Goal: Information Seeking & Learning: Learn about a topic

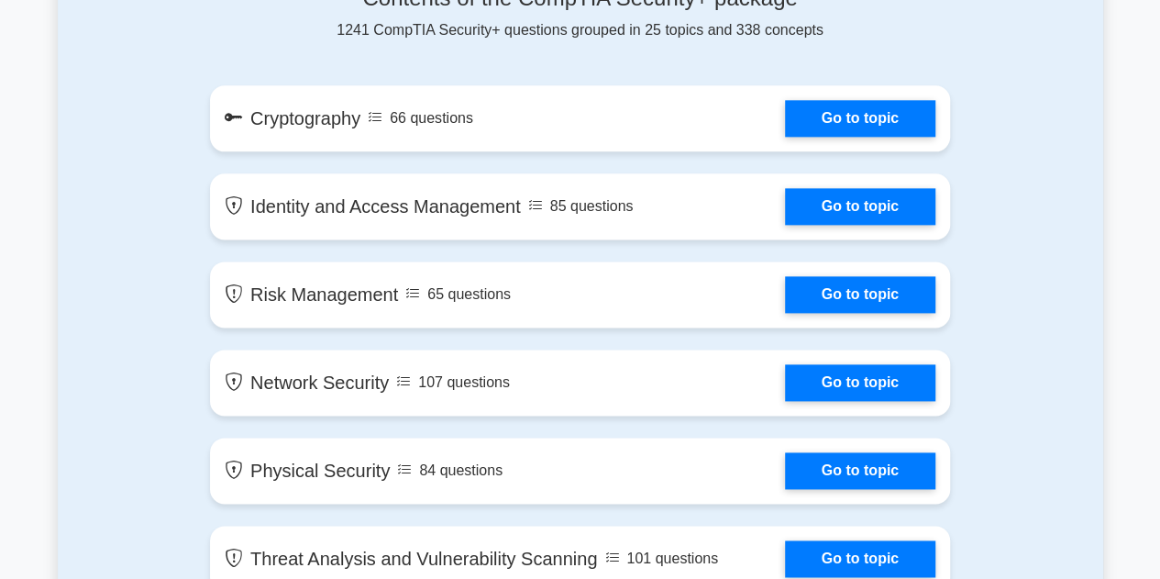
scroll to position [1284, 0]
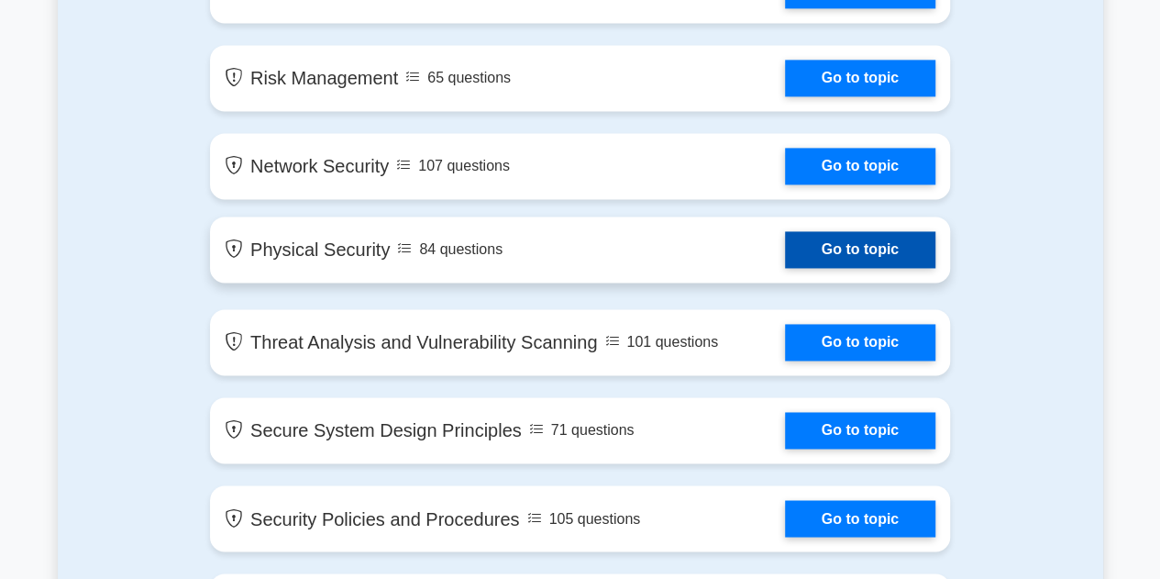
click at [822, 258] on link "Go to topic" at bounding box center [860, 249] width 150 height 37
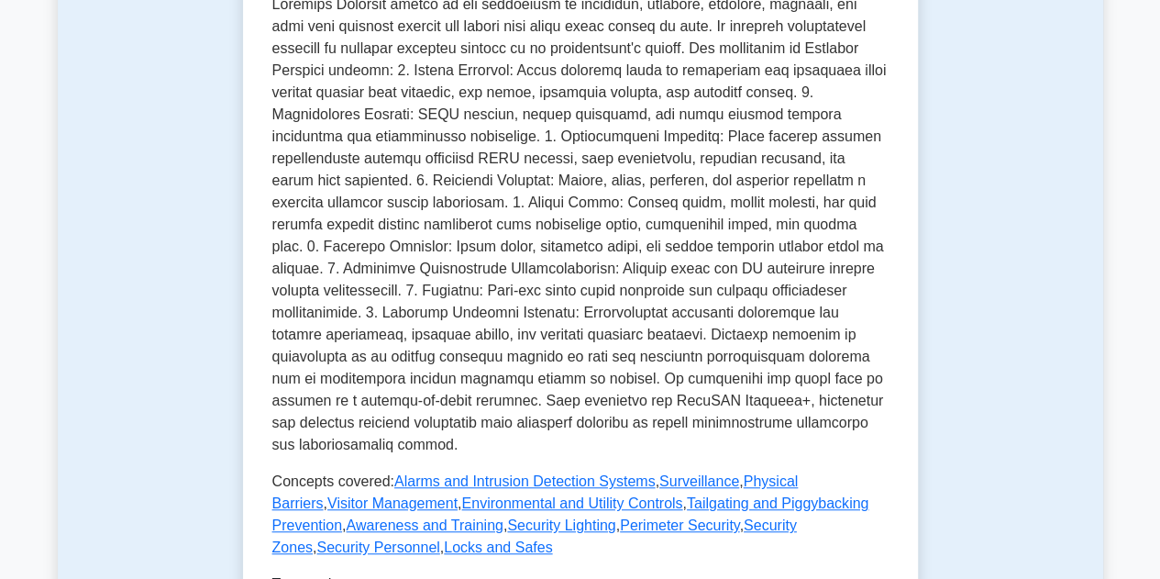
scroll to position [734, 0]
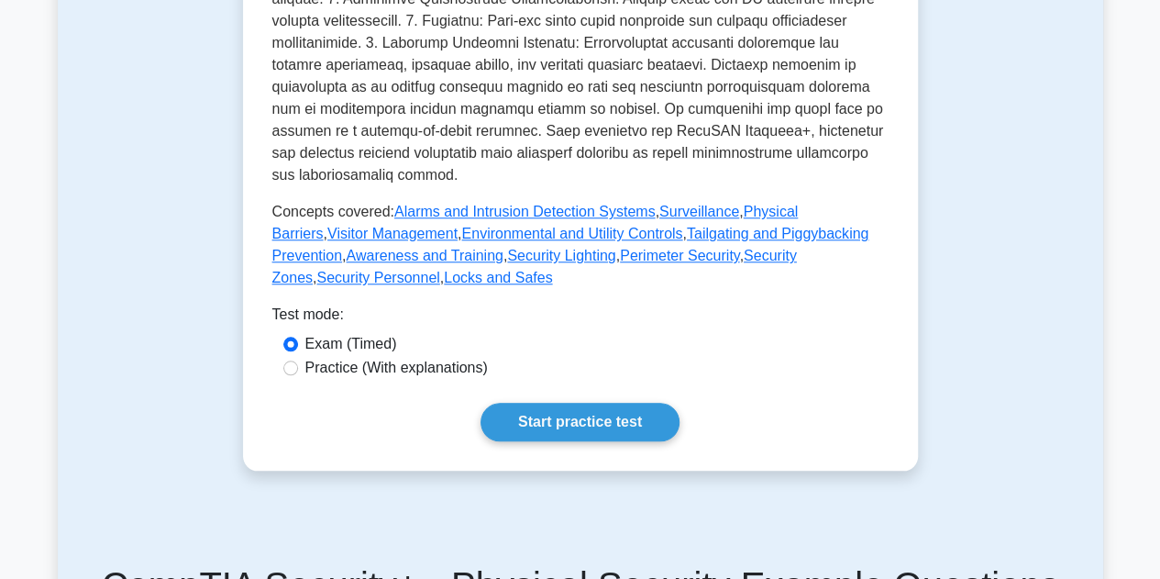
click at [401, 357] on label "Practice (With explanations)" at bounding box center [396, 368] width 182 height 22
click at [298, 360] on input "Practice (With explanations)" at bounding box center [290, 367] width 15 height 15
radio input "true"
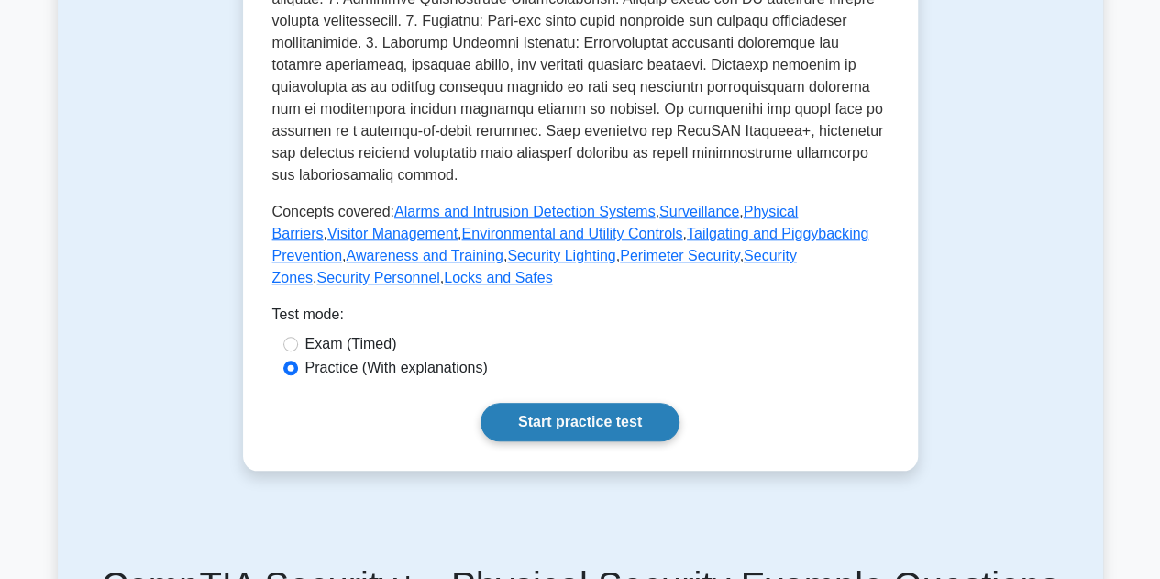
click at [541, 403] on link "Start practice test" at bounding box center [580, 422] width 199 height 39
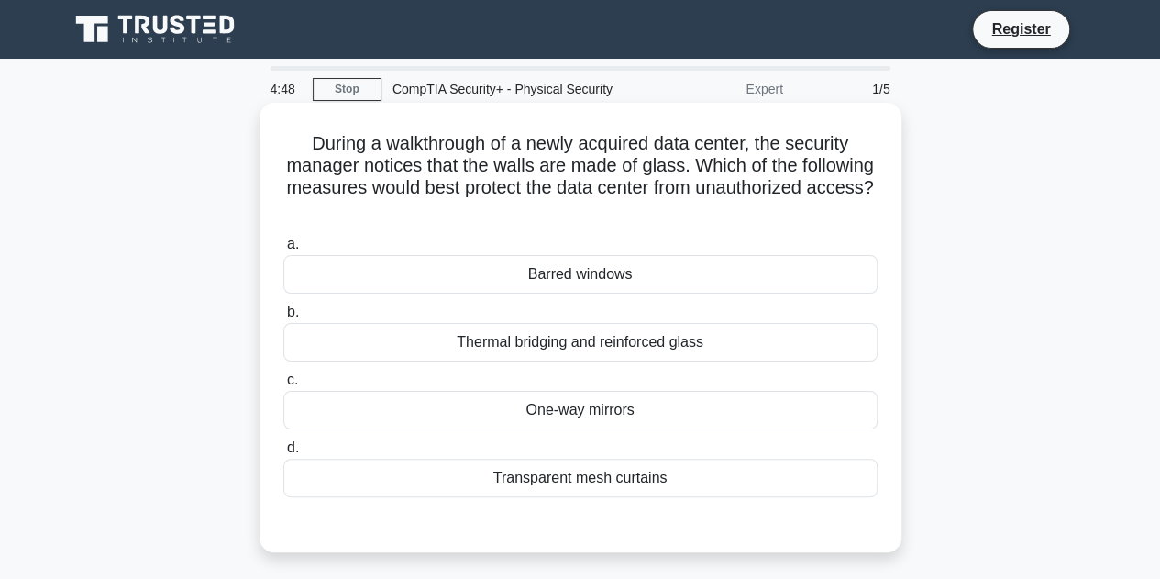
click at [624, 419] on div "One-way mirrors" at bounding box center [580, 410] width 594 height 39
click at [283, 386] on input "c. One-way mirrors" at bounding box center [283, 380] width 0 height 12
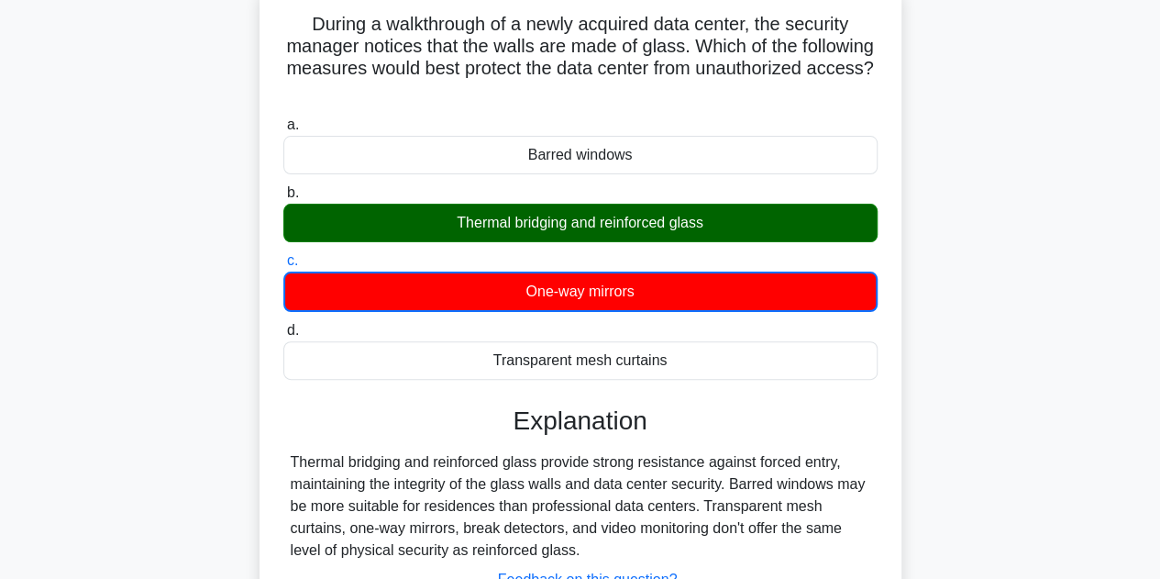
scroll to position [275, 0]
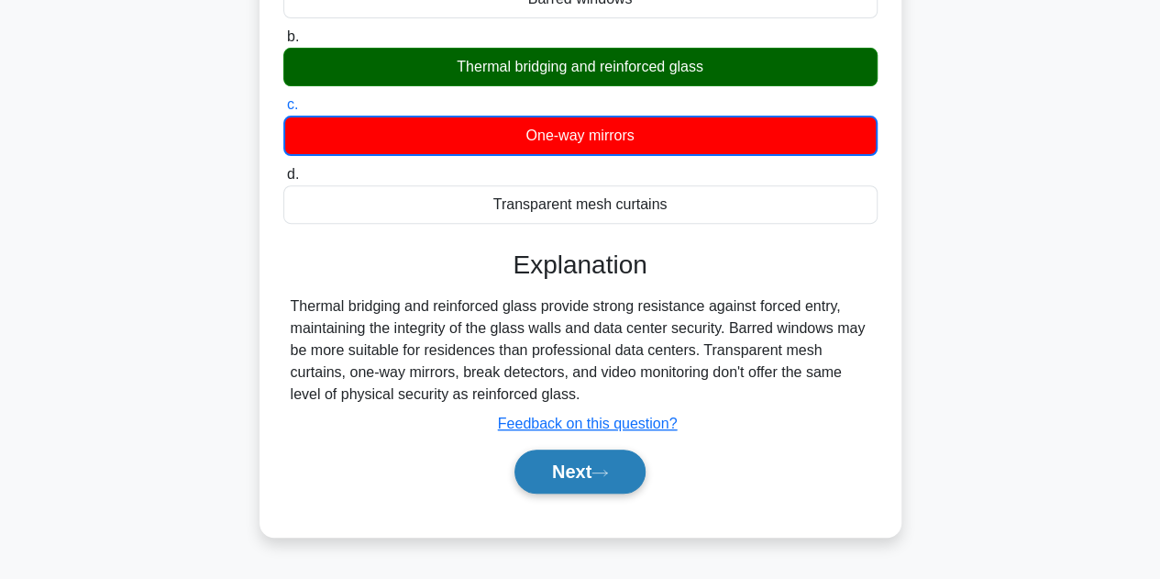
click at [578, 470] on button "Next" at bounding box center [579, 471] width 131 height 44
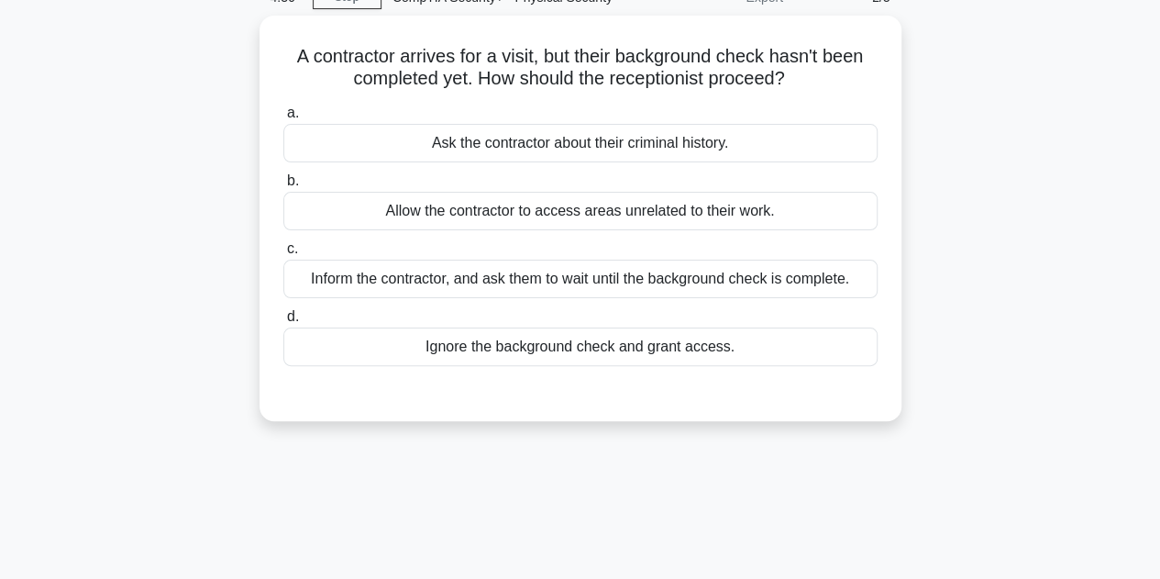
scroll to position [0, 0]
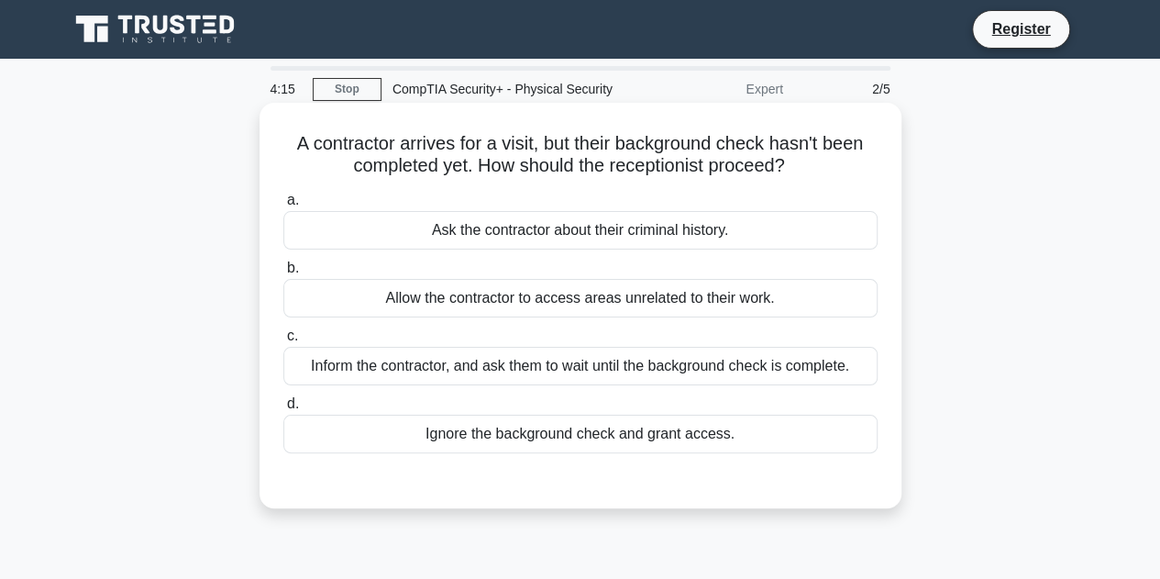
click at [691, 378] on div "Inform the contractor, and ask them to wait until the background check is compl…" at bounding box center [580, 366] width 594 height 39
click at [283, 342] on input "c. Inform the contractor, and ask them to wait until the background check is co…" at bounding box center [283, 336] width 0 height 12
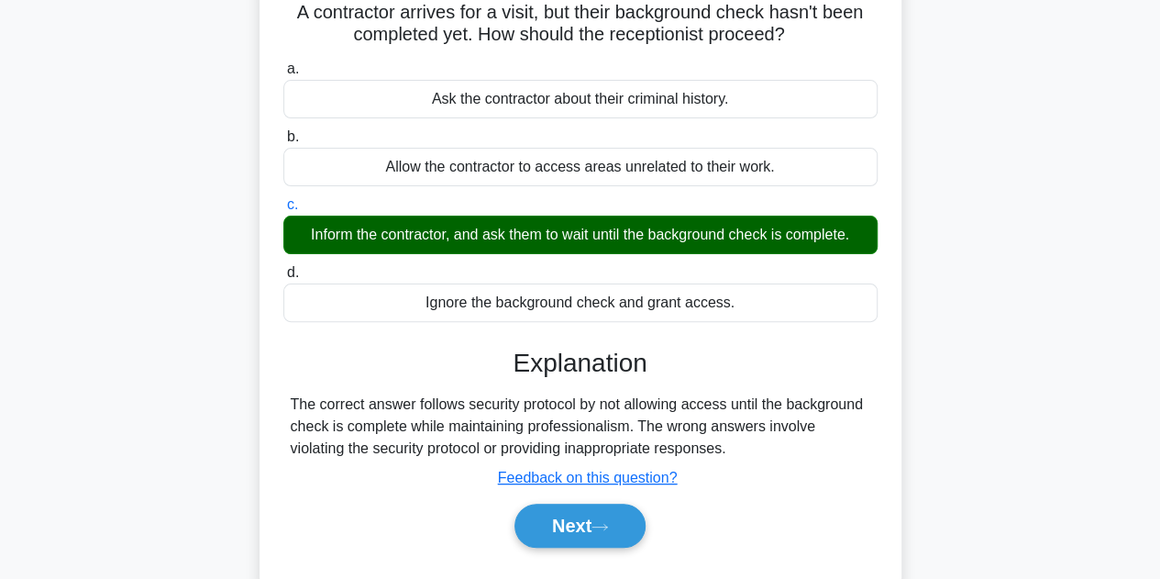
scroll to position [367, 0]
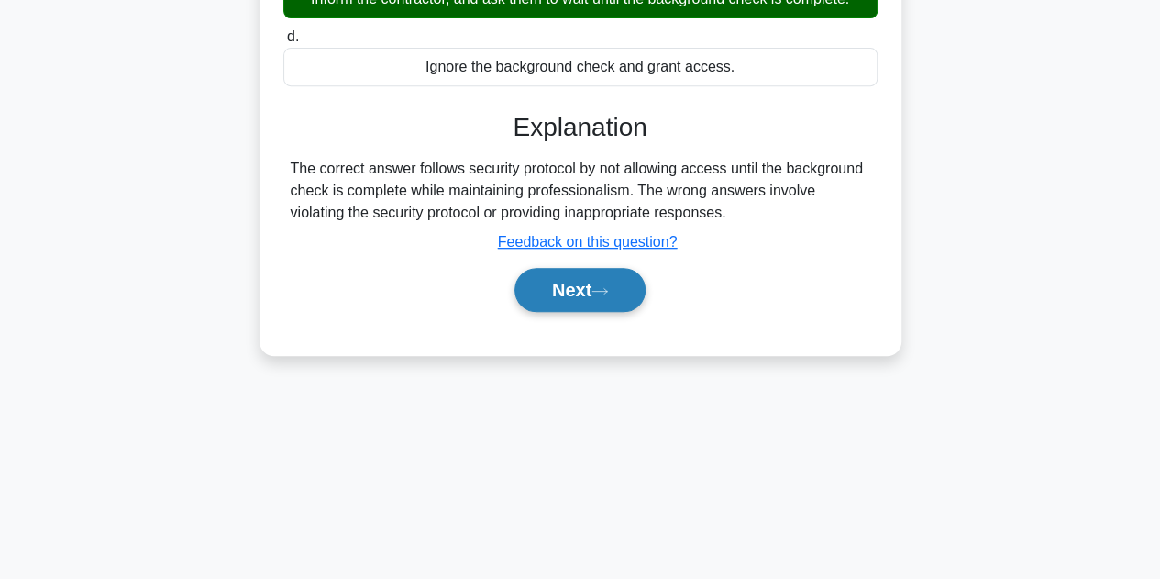
click at [578, 302] on button "Next" at bounding box center [579, 290] width 131 height 44
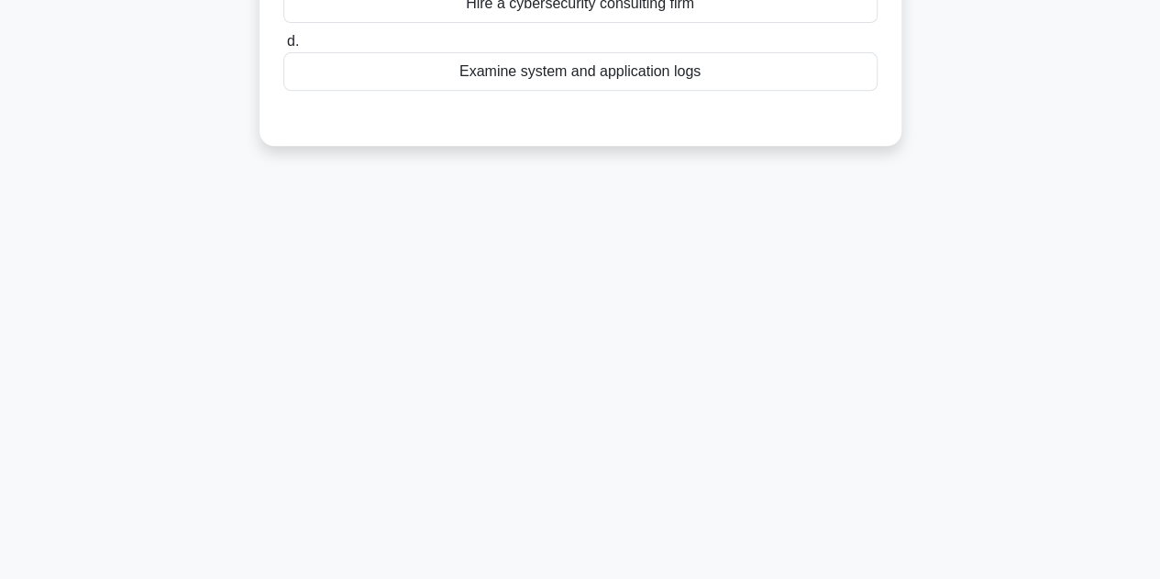
scroll to position [92, 0]
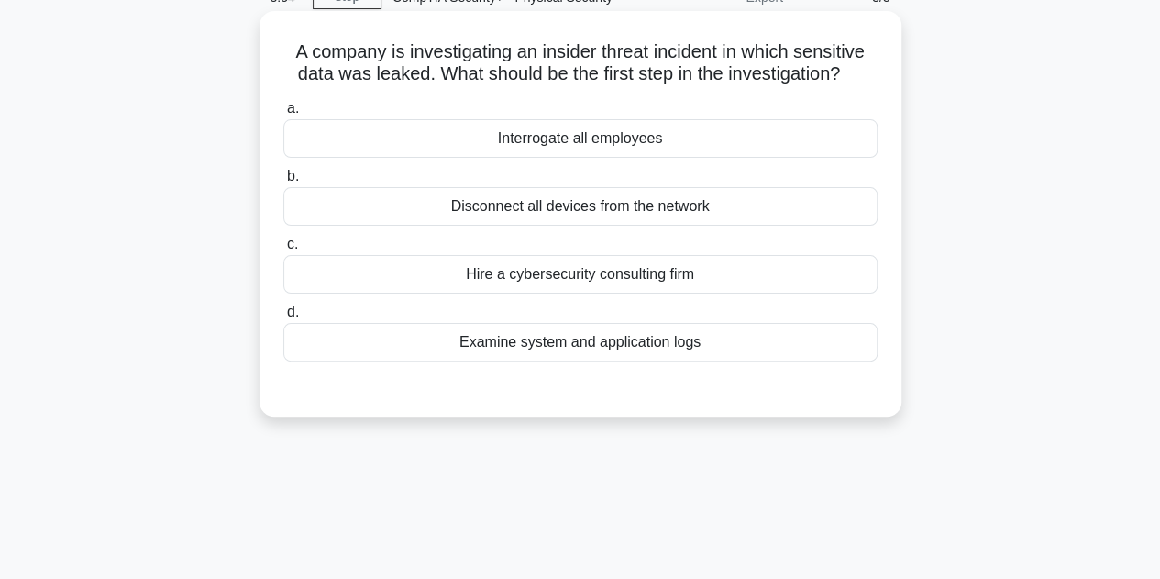
click at [700, 349] on div "Examine system and application logs" at bounding box center [580, 342] width 594 height 39
click at [283, 318] on input "d. Examine system and application logs" at bounding box center [283, 312] width 0 height 12
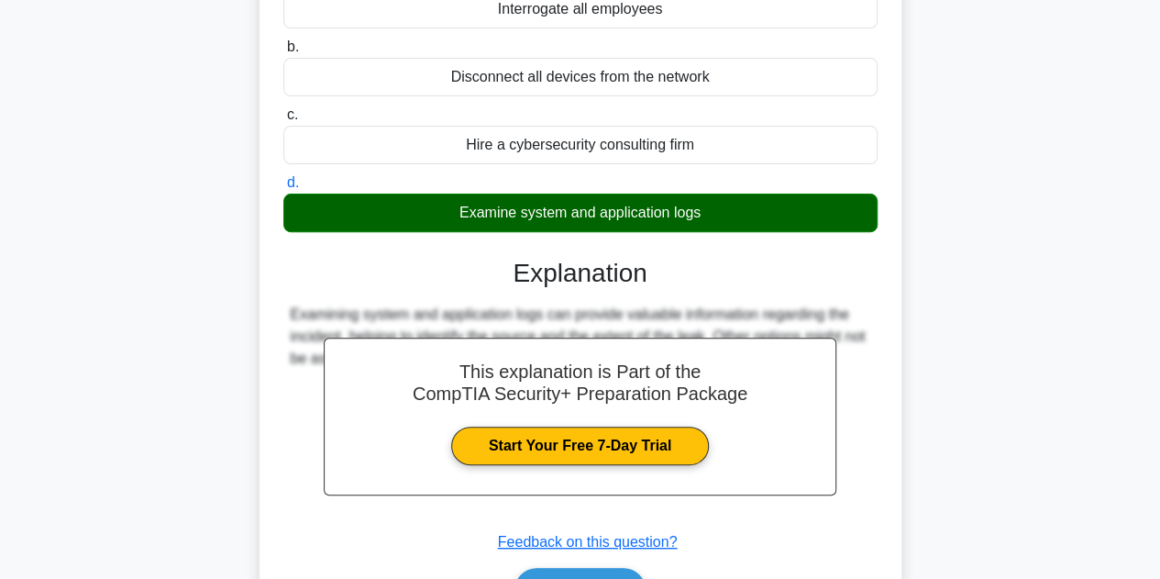
scroll to position [412, 0]
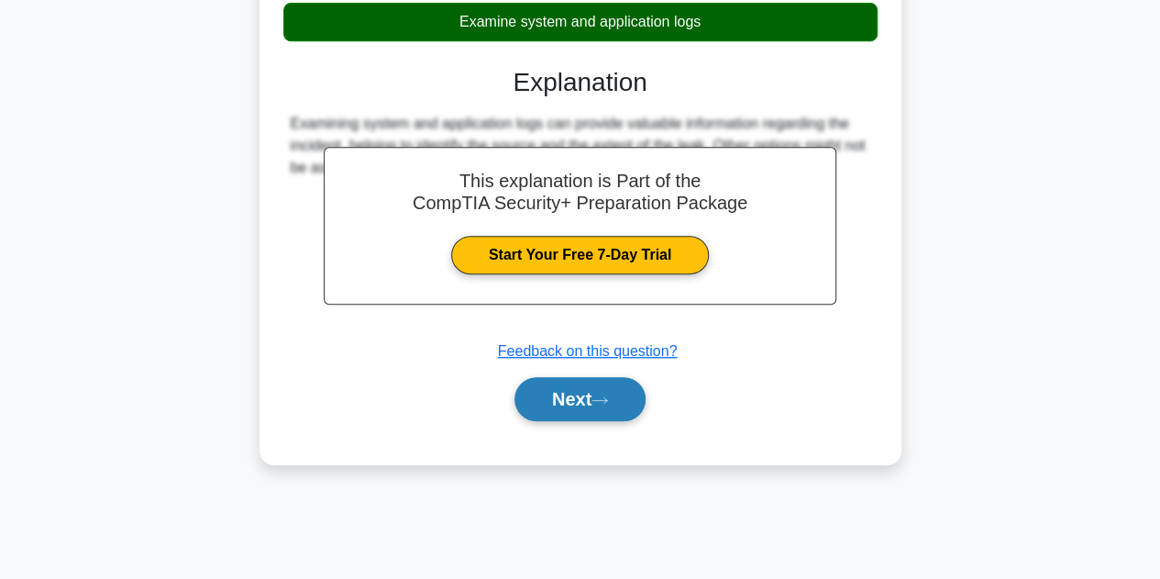
click at [601, 414] on button "Next" at bounding box center [579, 399] width 131 height 44
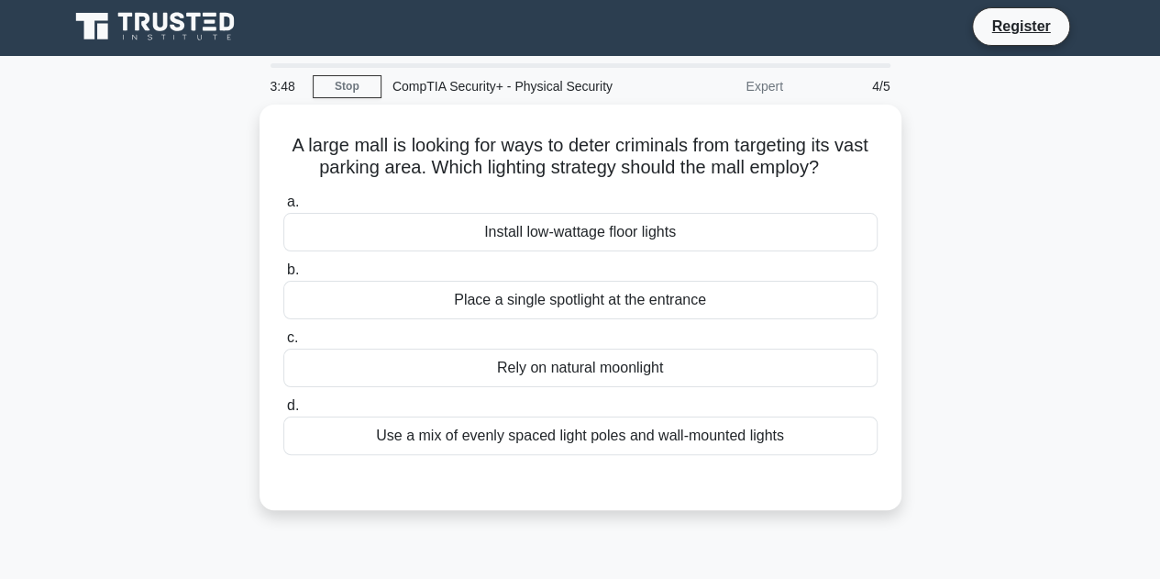
scroll to position [0, 0]
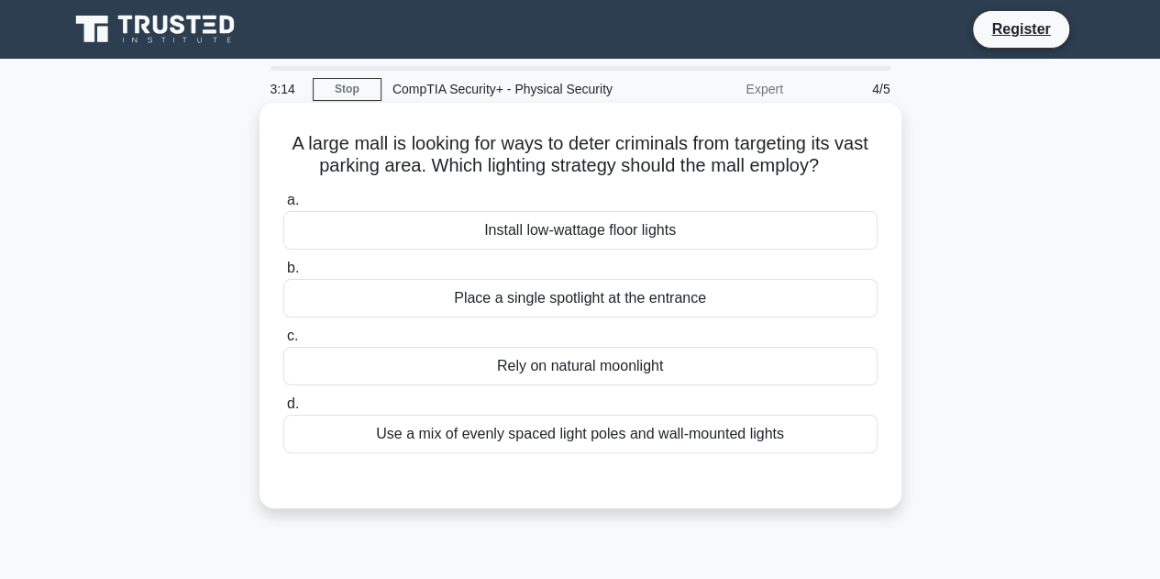
click at [822, 443] on div "Use a mix of evenly spaced light poles and wall-mounted lights" at bounding box center [580, 433] width 594 height 39
click at [283, 410] on input "d. Use a mix of evenly spaced light poles and wall-mounted lights" at bounding box center [283, 404] width 0 height 12
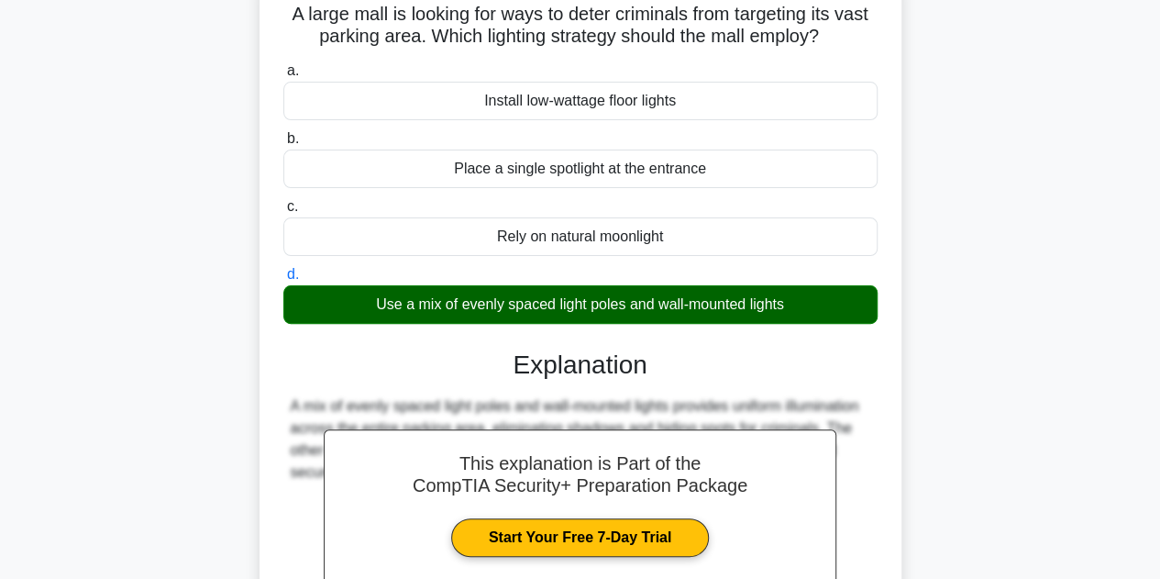
scroll to position [367, 0]
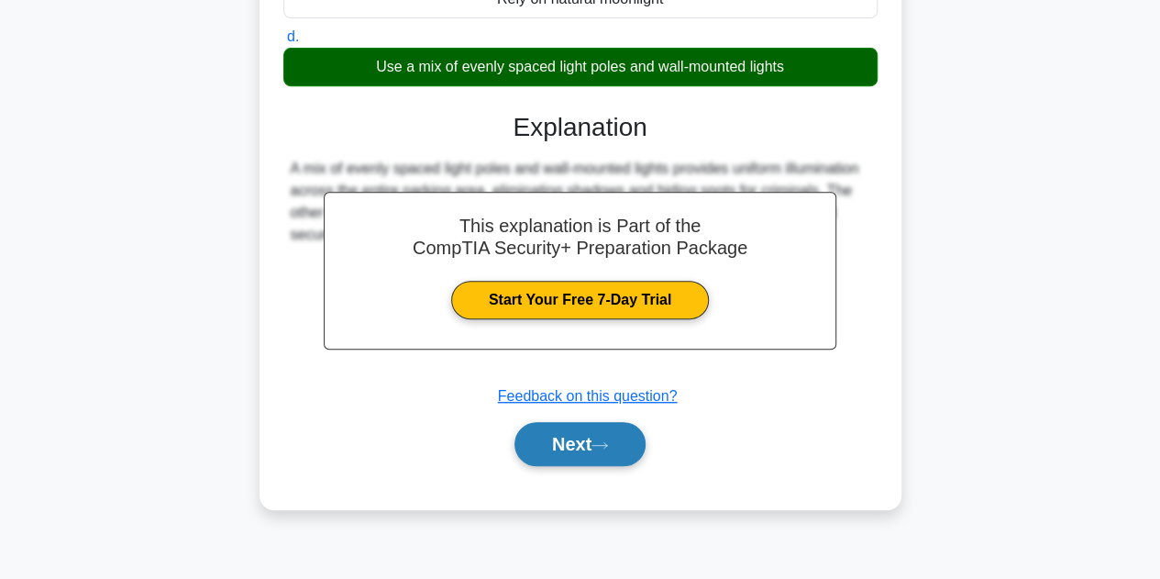
click at [579, 458] on button "Next" at bounding box center [579, 444] width 131 height 44
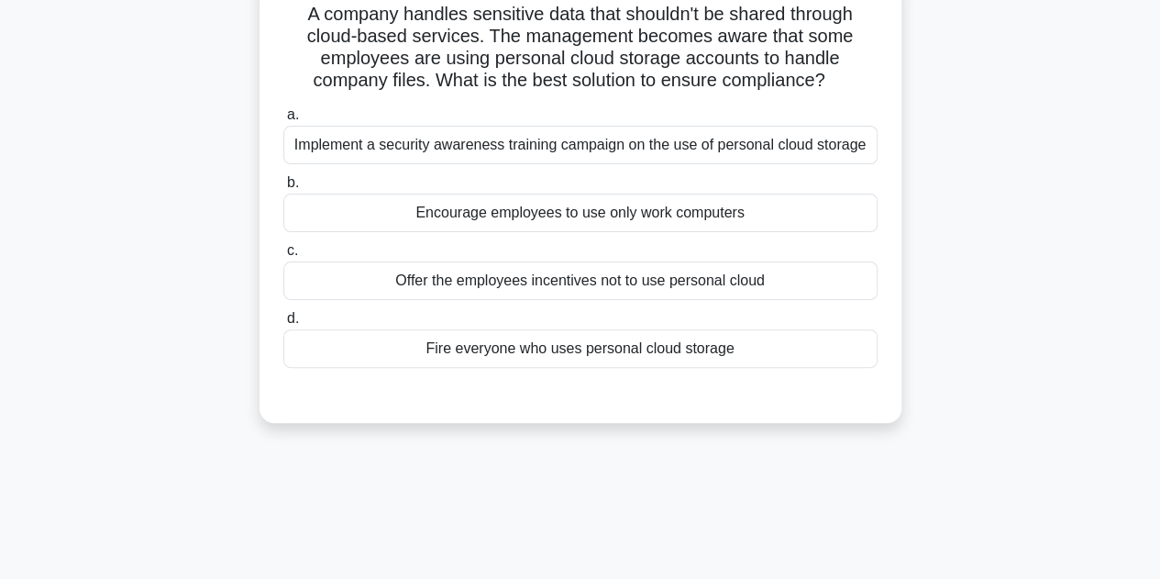
scroll to position [0, 0]
